Goal: Task Accomplishment & Management: Manage account settings

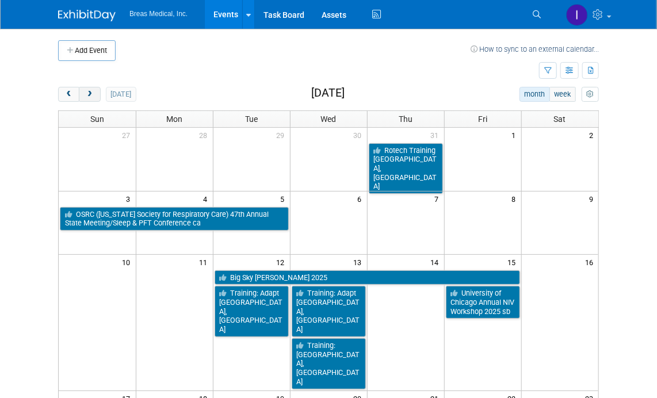
click at [87, 89] on button "next" at bounding box center [89, 94] width 21 height 15
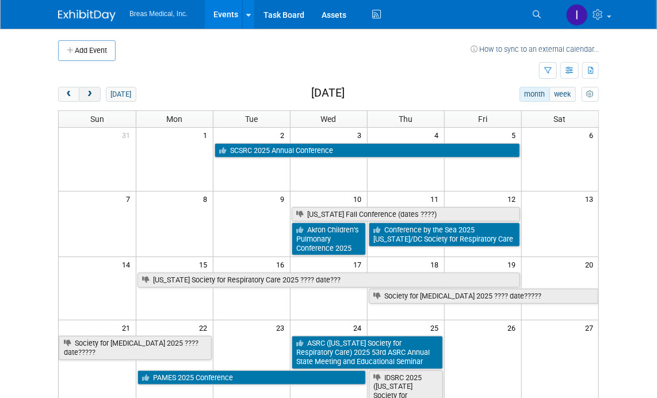
click at [87, 89] on button "next" at bounding box center [89, 94] width 21 height 15
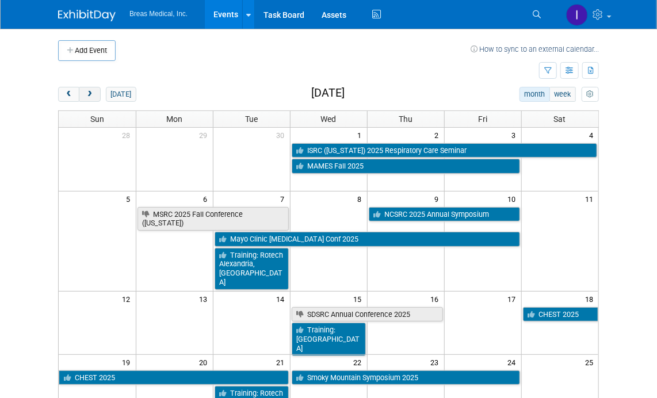
click at [87, 89] on button "next" at bounding box center [89, 94] width 21 height 15
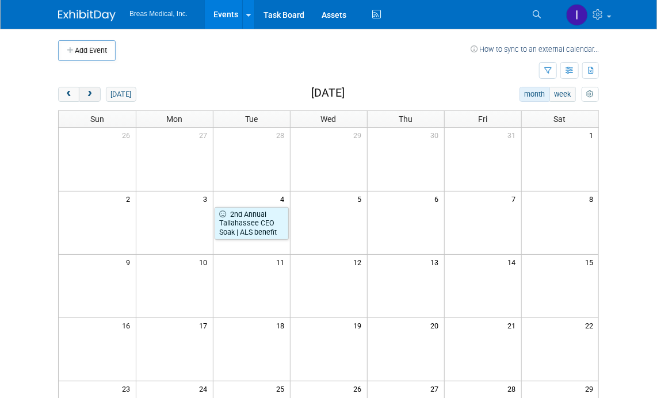
click at [87, 89] on button "next" at bounding box center [89, 94] width 21 height 15
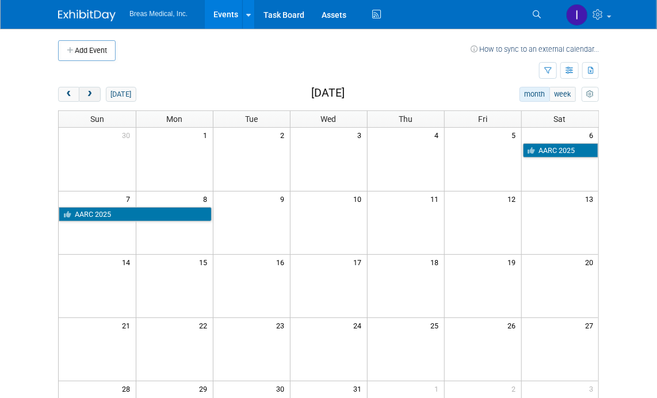
click at [87, 89] on button "next" at bounding box center [89, 94] width 21 height 15
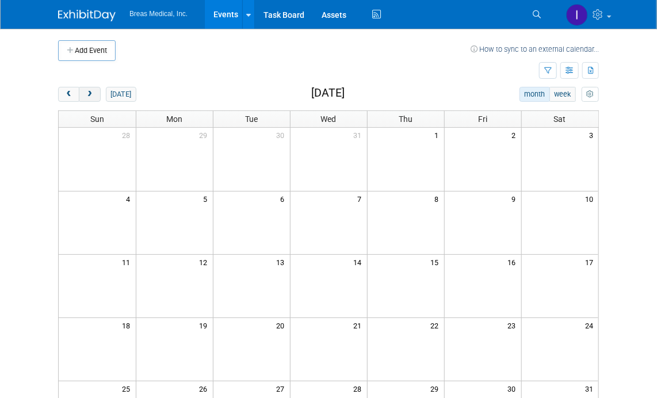
click at [87, 89] on button "next" at bounding box center [89, 94] width 21 height 15
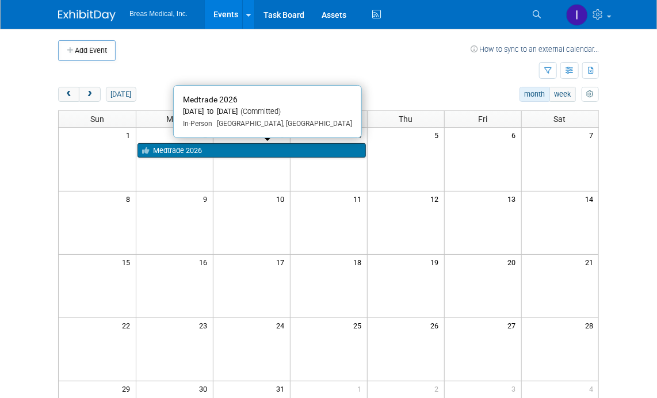
click at [244, 148] on link "Medtrade 2026" at bounding box center [252, 150] width 228 height 15
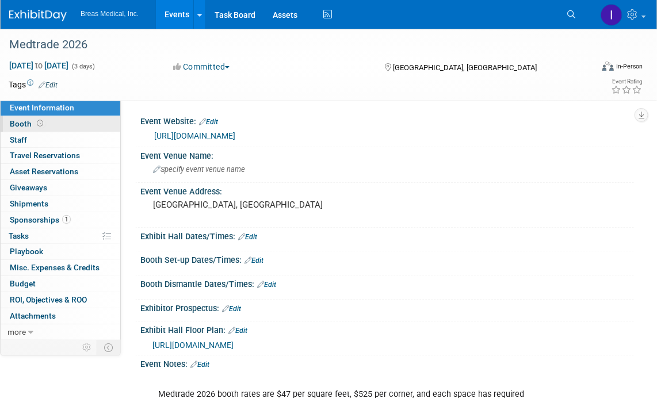
click at [18, 121] on span "Booth" at bounding box center [28, 123] width 36 height 9
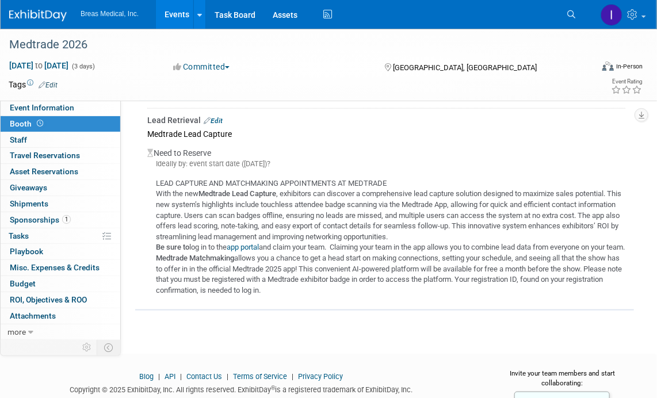
scroll to position [287, 0]
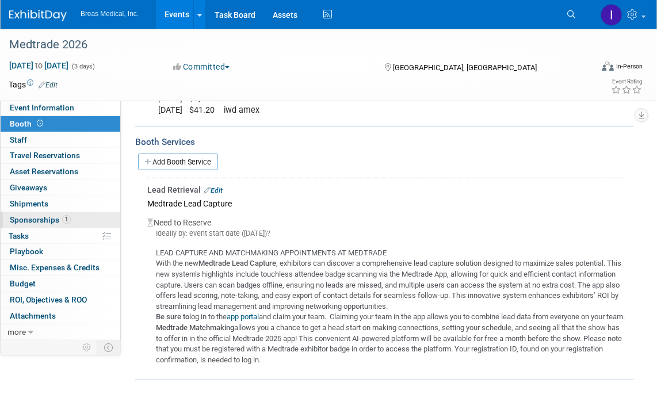
click at [40, 213] on link "1 Sponsorships 1" at bounding box center [61, 220] width 120 height 16
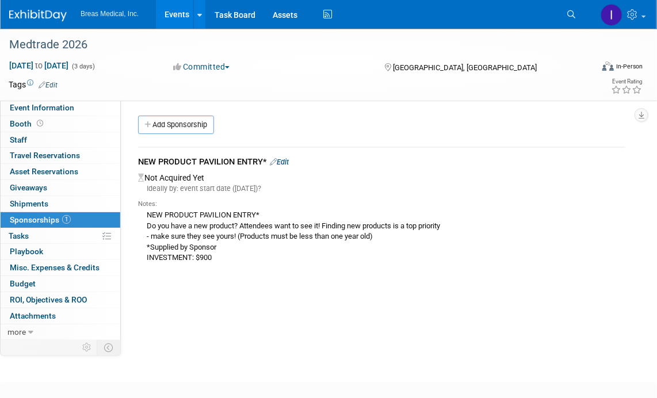
click at [289, 159] on link "Edit" at bounding box center [279, 162] width 19 height 9
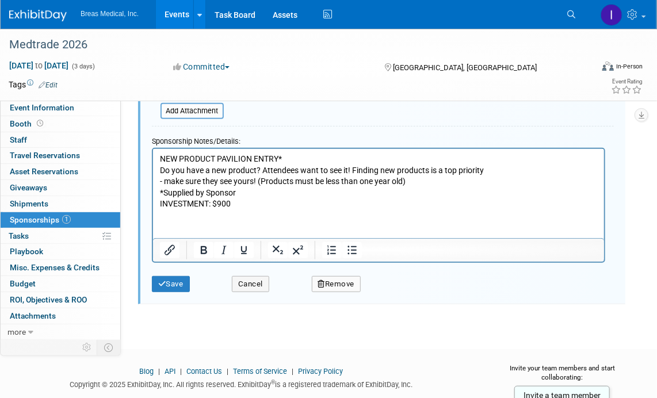
scroll to position [189, 0]
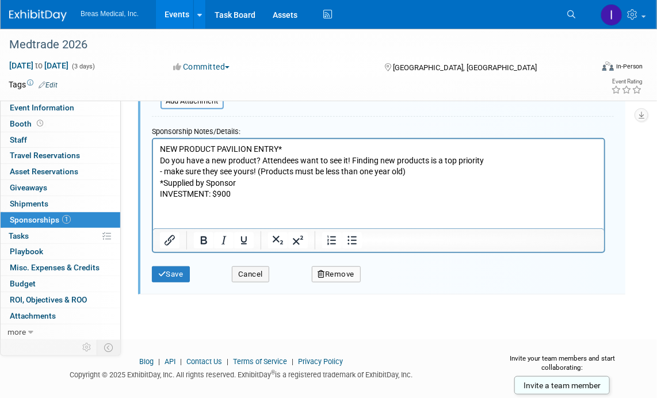
click at [283, 200] on html "NEW PRODUCT PAVILION ENTRY* Do you have a new product? Attendees want to see it…" at bounding box center [378, 169] width 451 height 61
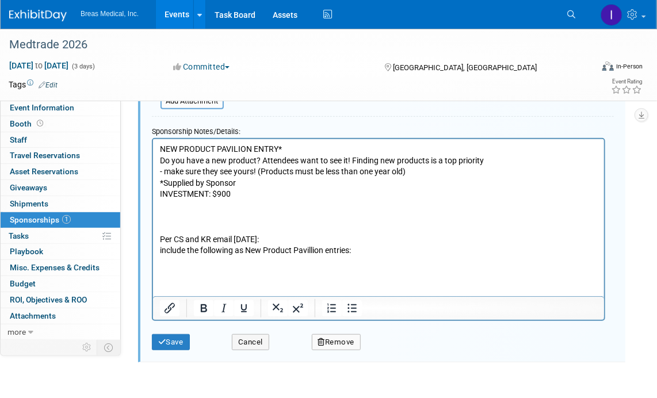
click at [310, 249] on p "include the following as New Product Pavillion entries:" at bounding box center [378, 251] width 438 height 12
click at [365, 249] on p "include the following as New Product Pavilion entries:" at bounding box center [378, 251] width 438 height 12
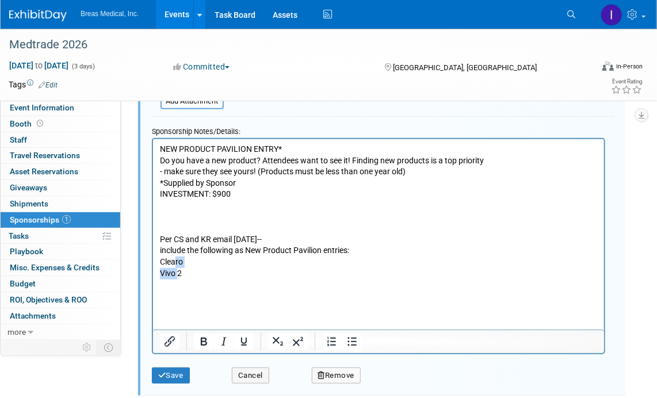
drag, startPoint x: 176, startPoint y: 261, endPoint x: 177, endPoint y: 278, distance: 16.8
click at [177, 278] on body "NEW PRODUCT PAVILION ENTRY* Do you have a new product? Attendees want to see it…" at bounding box center [378, 222] width 439 height 158
click at [322, 342] on button "Numbered list" at bounding box center [332, 342] width 20 height 16
click at [351, 336] on icon "Bullet list" at bounding box center [352, 342] width 14 height 14
click at [215, 270] on li "Vivo 2" at bounding box center [389, 274] width 415 height 12
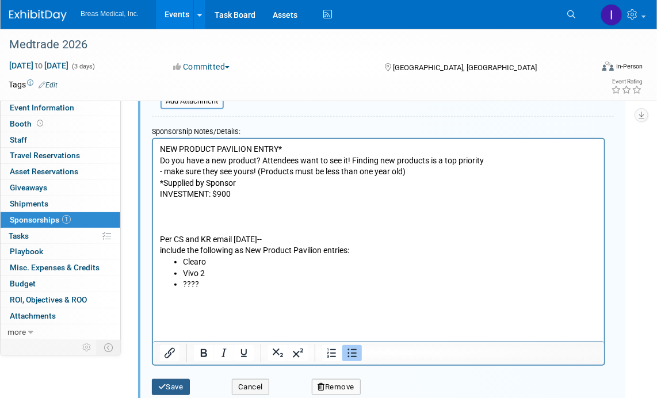
click at [177, 384] on button "Save" at bounding box center [171, 387] width 38 height 16
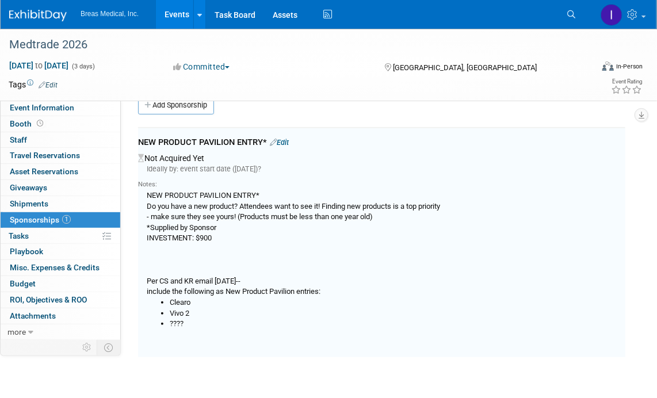
scroll to position [17, 0]
